Goal: Task Accomplishment & Management: Use online tool/utility

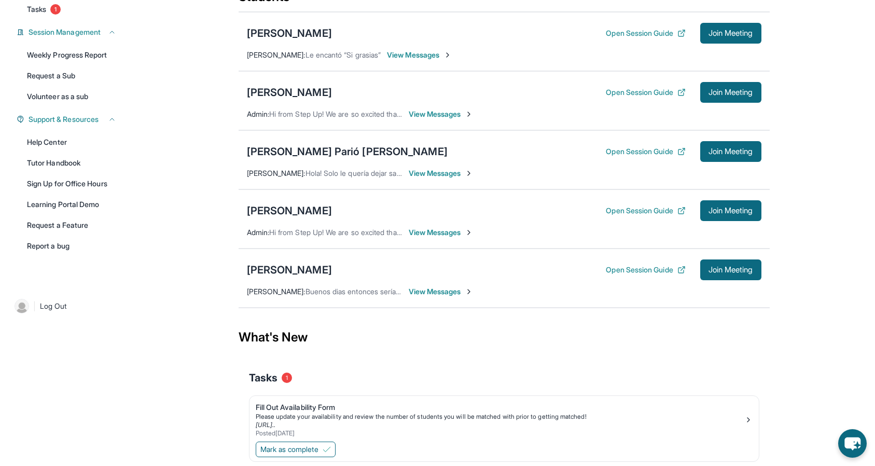
scroll to position [139, 0]
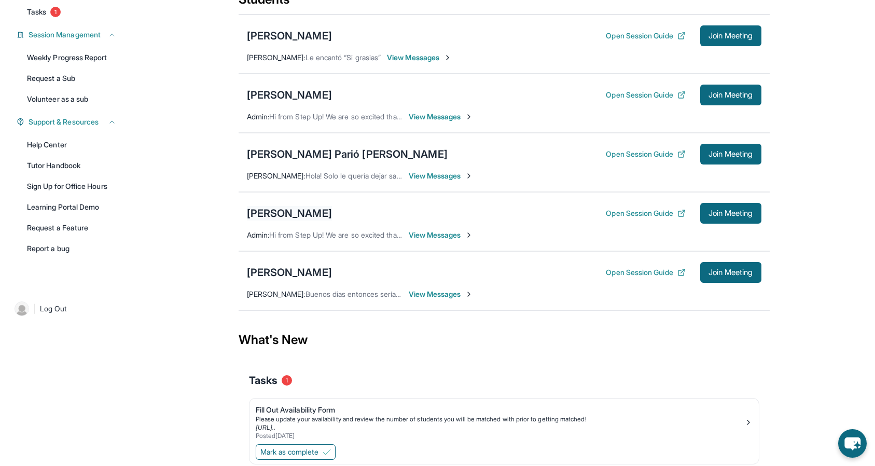
click at [291, 213] on div "[PERSON_NAME]" at bounding box center [289, 213] width 85 height 15
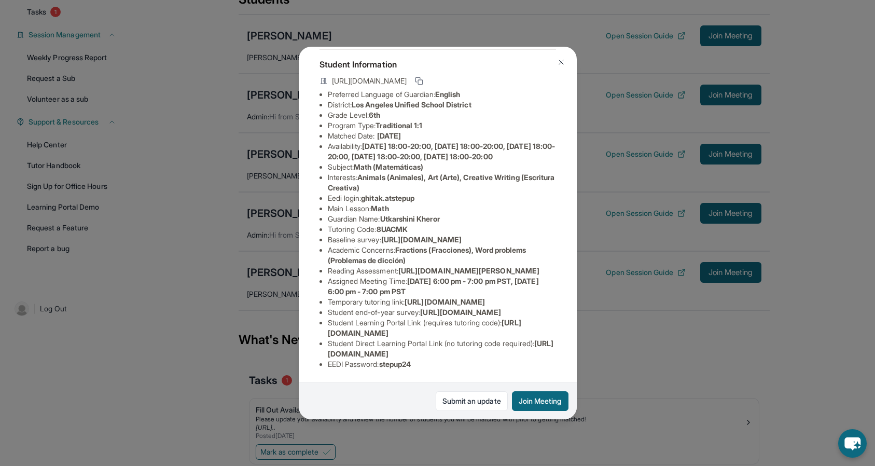
scroll to position [177, 0]
drag, startPoint x: 324, startPoint y: 354, endPoint x: 564, endPoint y: 350, distance: 239.8
click at [564, 350] on div "Ghita Kheror Guardian: Utkarshini Kheror Student Information https://student-po…" at bounding box center [438, 233] width 278 height 373
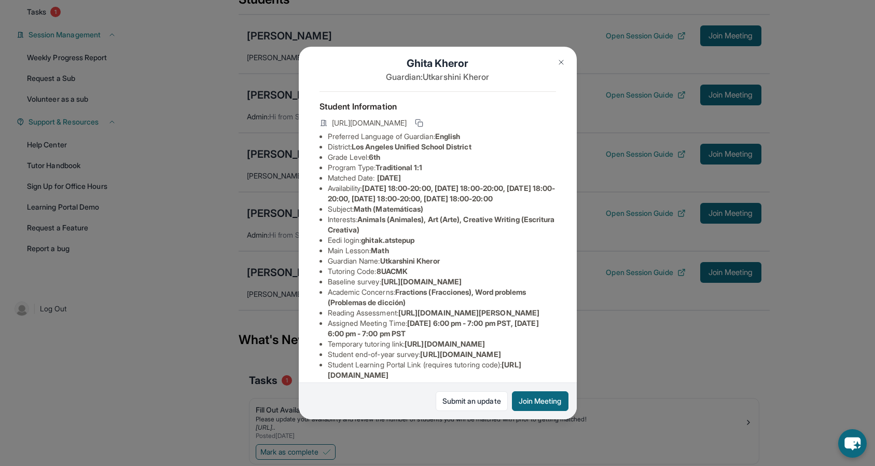
scroll to position [1, 0]
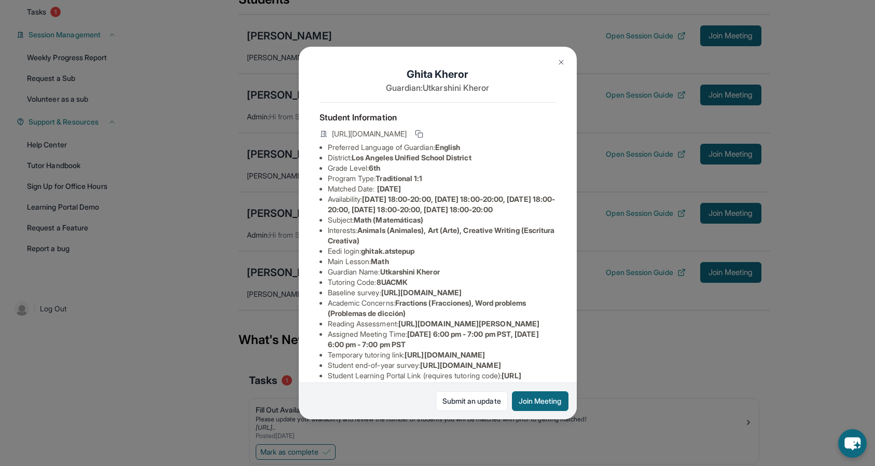
click at [544, 158] on li "District: Los Angeles Unified School District" at bounding box center [442, 158] width 228 height 10
click at [544, 403] on button "Join Meeting" at bounding box center [540, 401] width 57 height 20
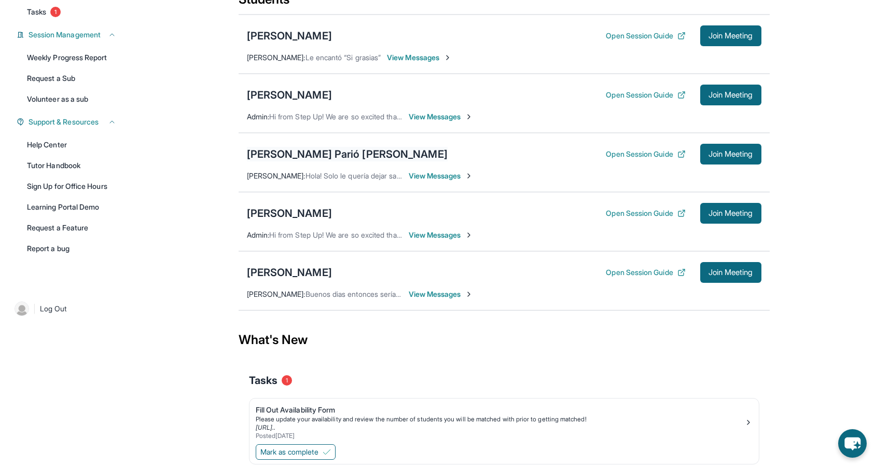
click at [334, 156] on div "[PERSON_NAME] Parió [PERSON_NAME]" at bounding box center [347, 154] width 201 height 15
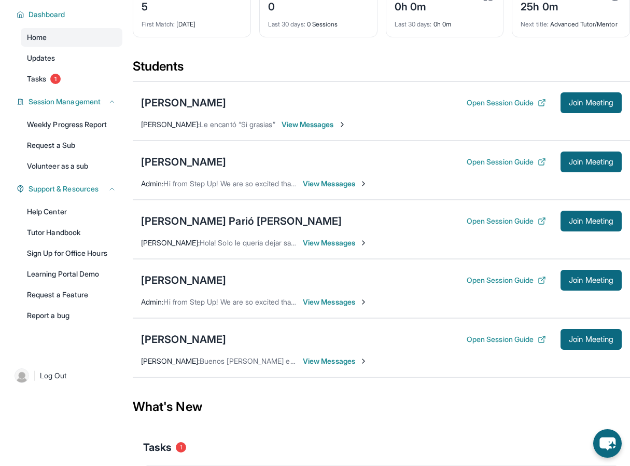
scroll to position [71, 0]
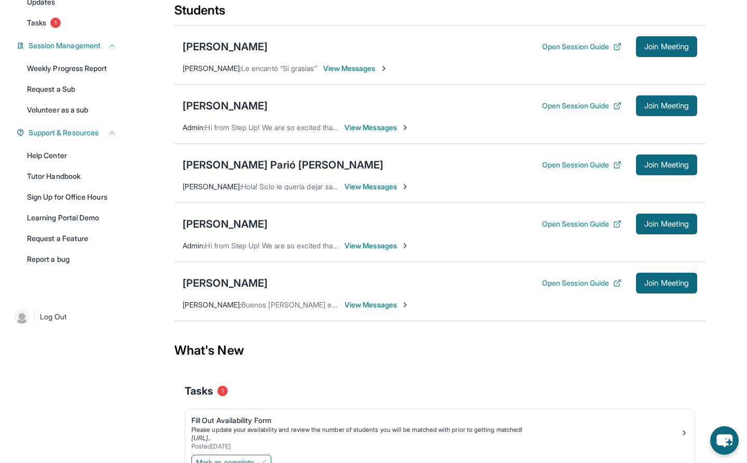
scroll to position [132, 0]
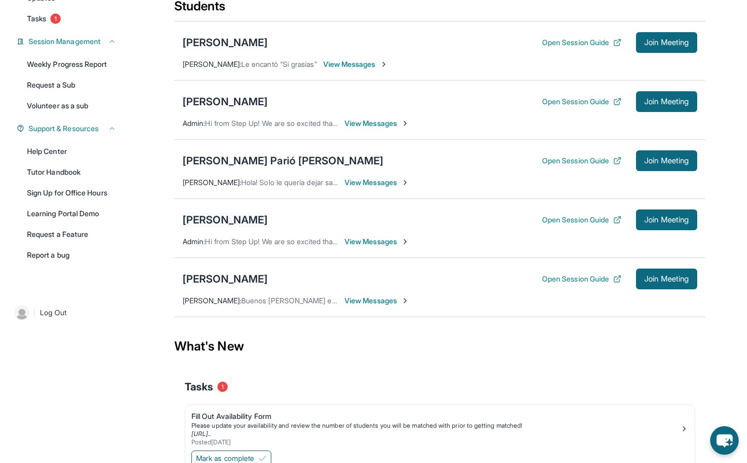
click at [217, 223] on div "[PERSON_NAME]" at bounding box center [225, 220] width 85 height 15
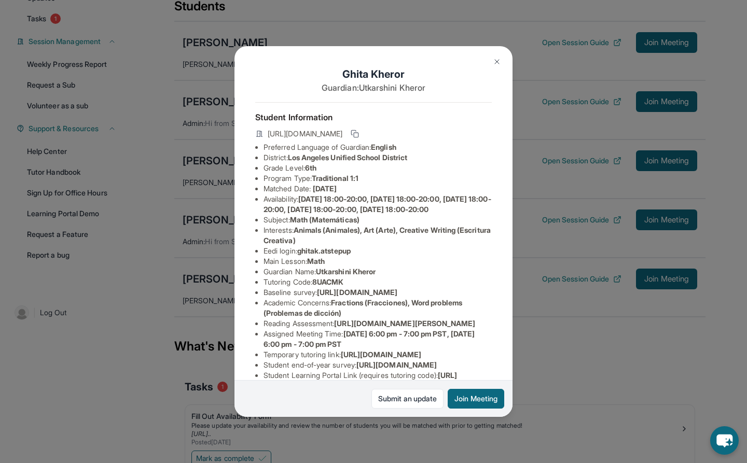
click at [496, 62] on img at bounding box center [497, 62] width 8 height 8
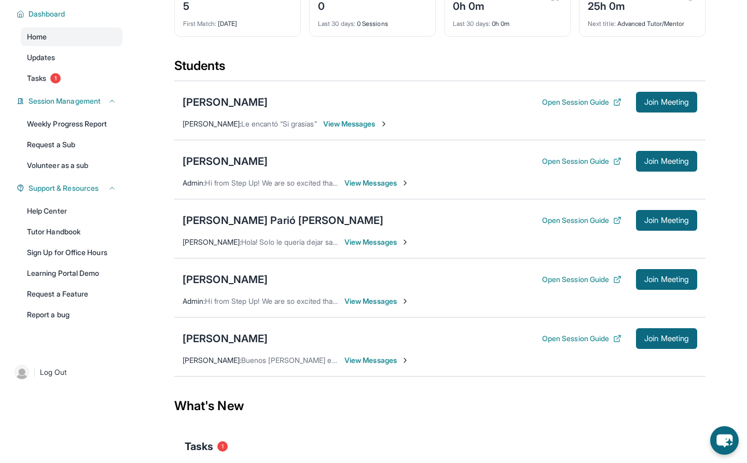
scroll to position [70, 0]
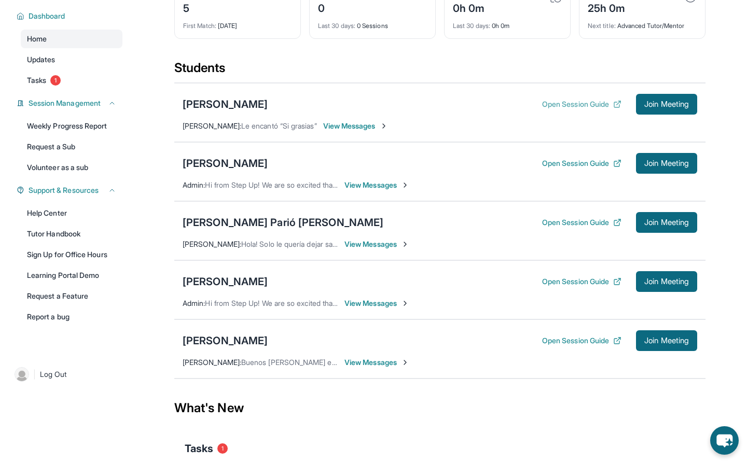
click at [587, 107] on button "Open Session Guide" at bounding box center [581, 104] width 79 height 10
